Goal: Task Accomplishment & Management: Complete application form

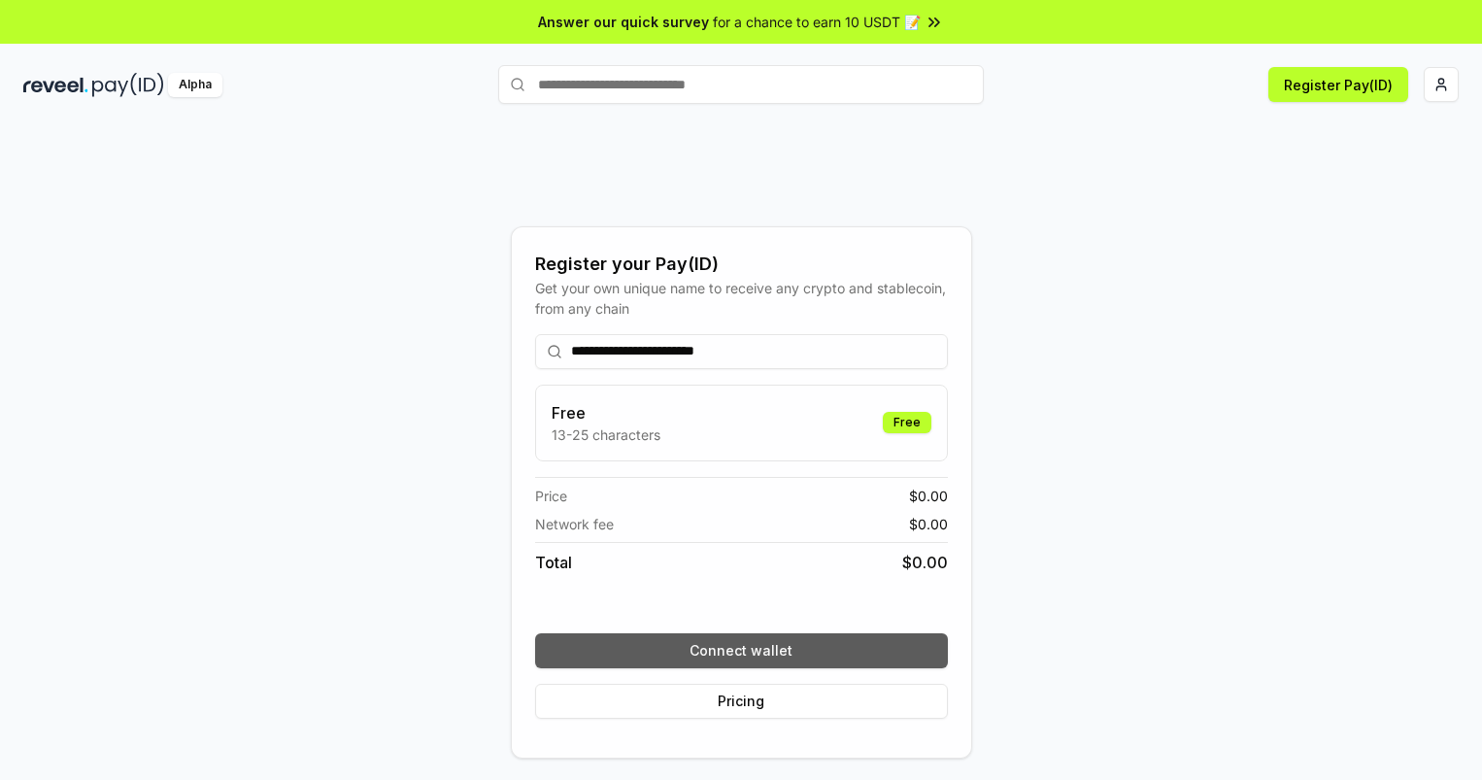
type input "**********"
click at [741, 650] on button "Connect wallet" at bounding box center [741, 650] width 413 height 35
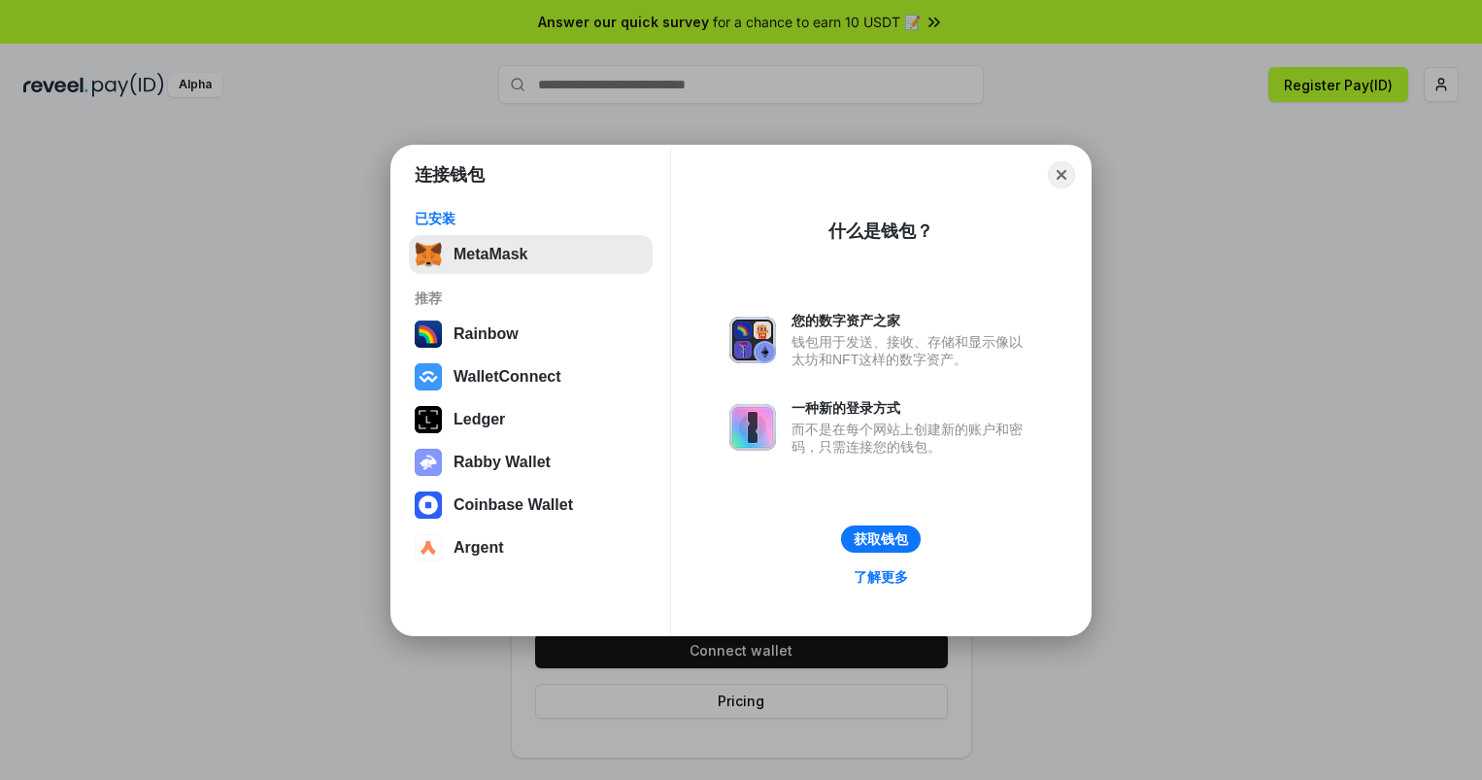
click at [530, 254] on button "MetaMask" at bounding box center [531, 254] width 244 height 39
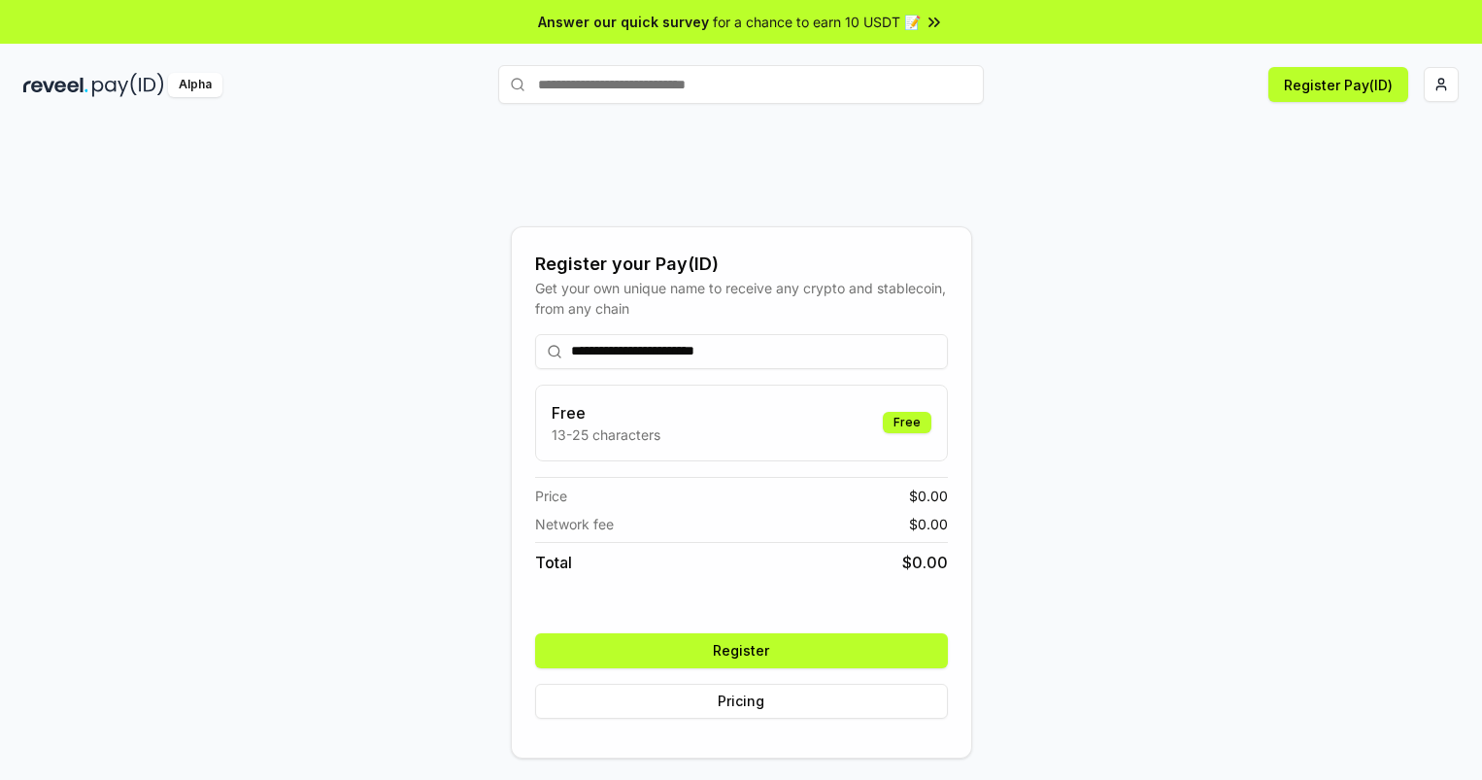
click at [741, 650] on button "Register" at bounding box center [741, 650] width 413 height 35
